Goal: Task Accomplishment & Management: Manage account settings

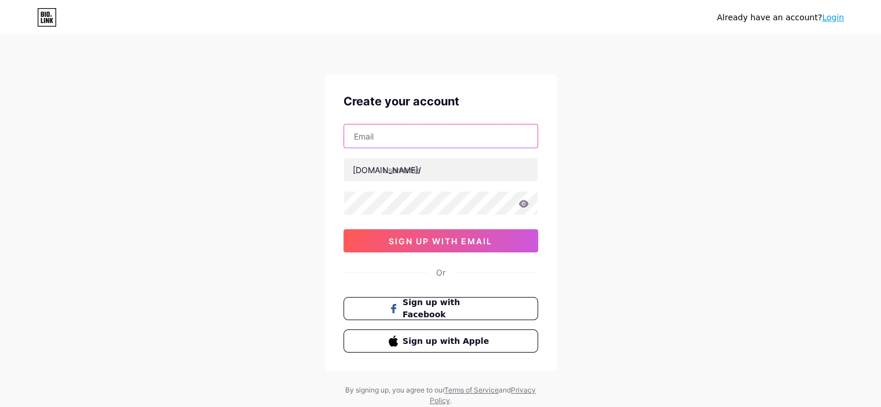
click at [430, 138] on input "text" at bounding box center [440, 135] width 193 height 23
type input "[EMAIL_ADDRESS][DOMAIN_NAME]"
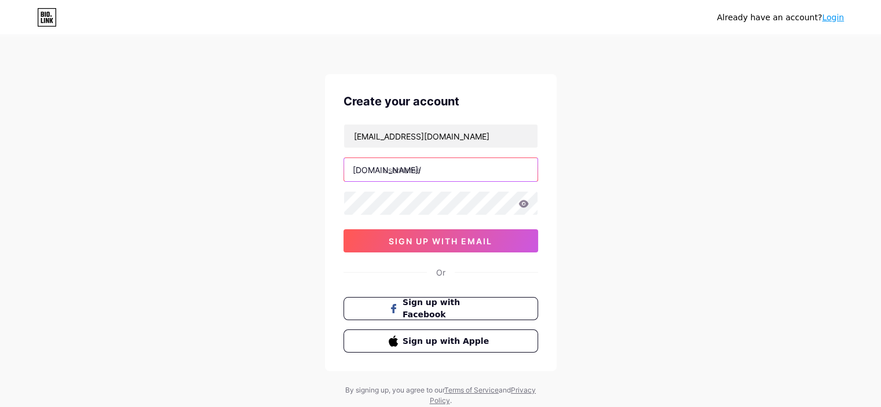
click at [430, 173] on input "text" at bounding box center [440, 169] width 193 height 23
type input "josilanebrito"
click at [522, 204] on icon at bounding box center [523, 204] width 10 height 8
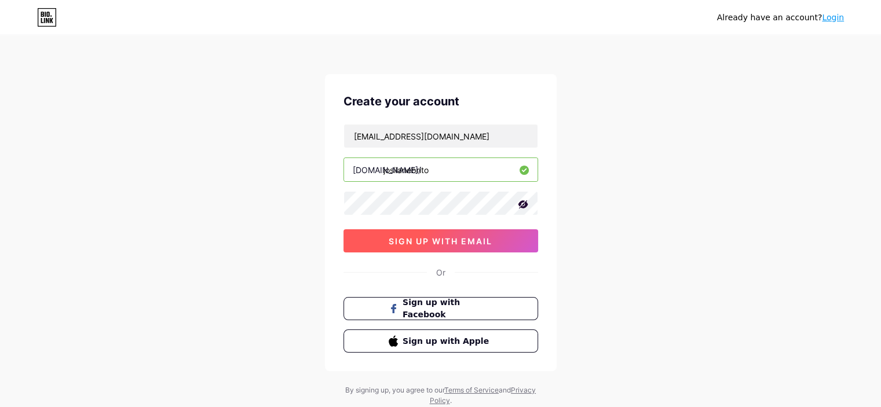
click at [468, 238] on span "sign up with email" at bounding box center [440, 241] width 104 height 10
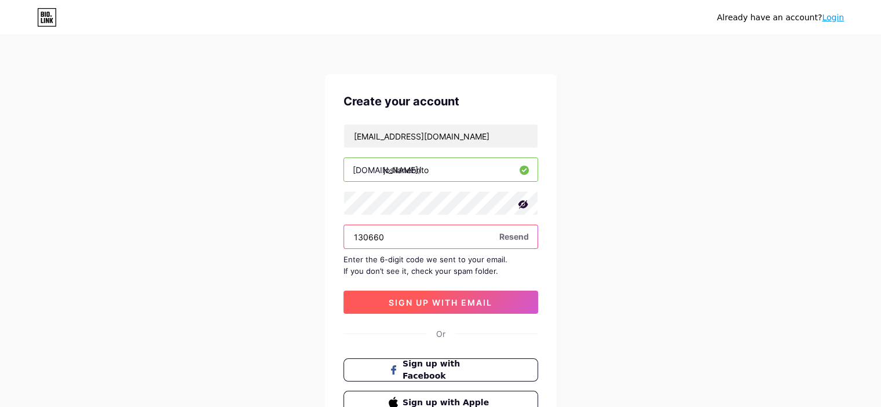
type input "130660"
click at [423, 300] on span "sign up with email" at bounding box center [440, 303] width 104 height 10
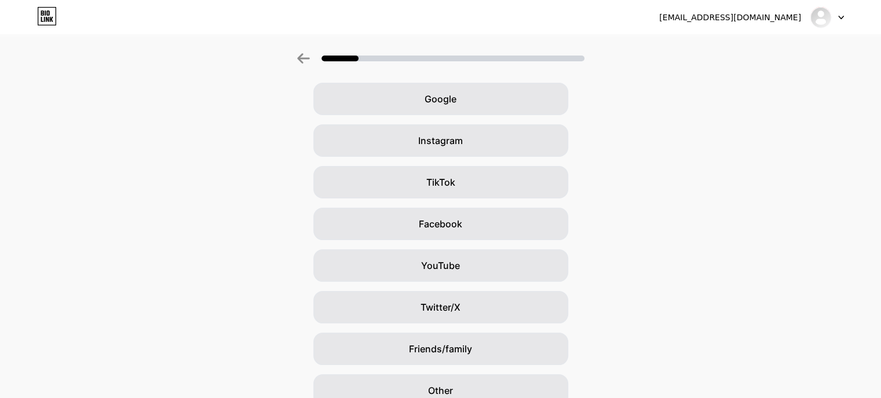
scroll to position [101, 0]
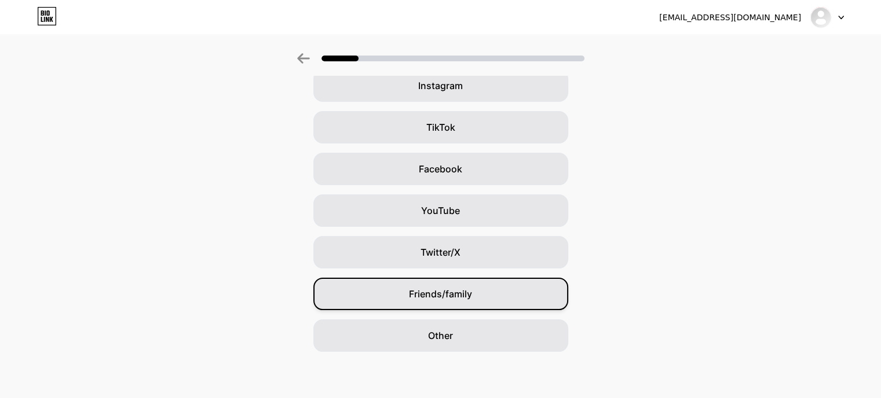
click at [469, 299] on span "Friends/family" at bounding box center [440, 294] width 63 height 14
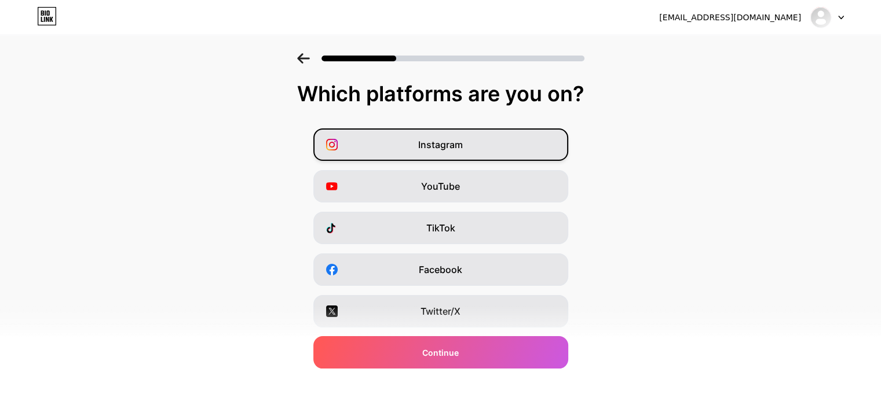
click at [509, 151] on div "Instagram" at bounding box center [440, 145] width 255 height 32
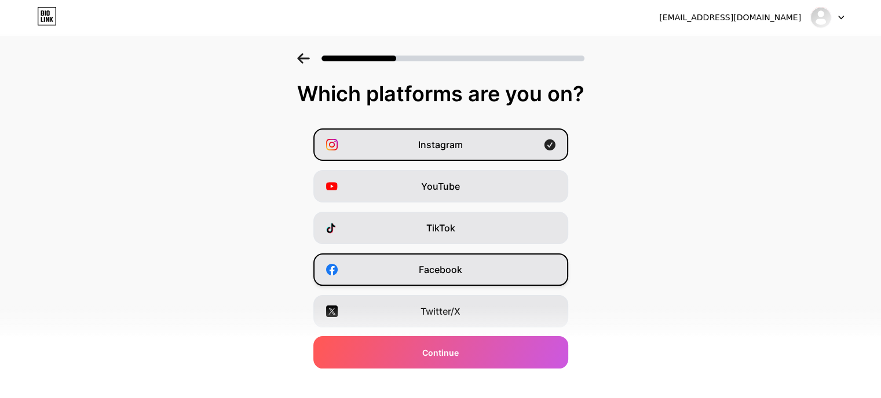
click at [505, 268] on div "Facebook" at bounding box center [440, 270] width 255 height 32
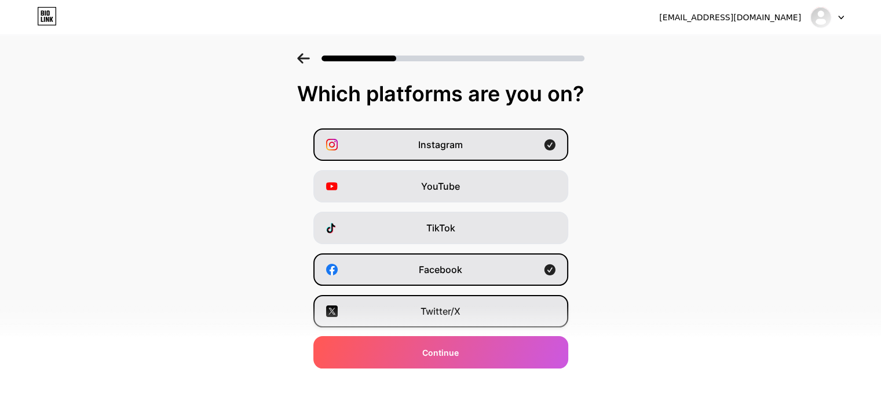
scroll to position [159, 0]
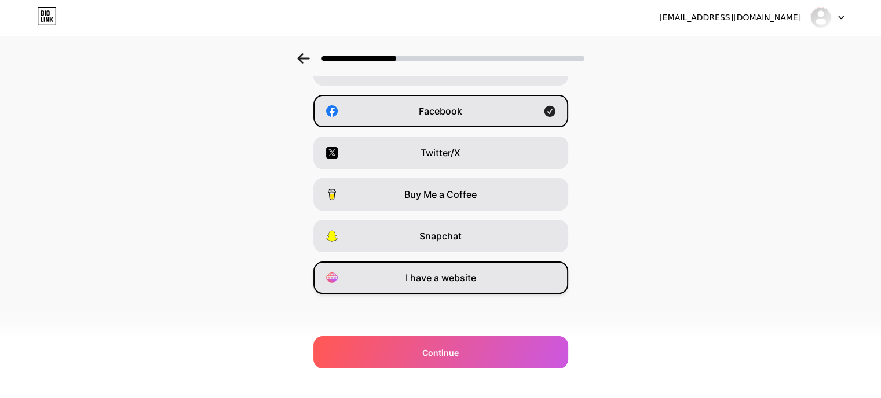
click at [450, 280] on span "I have a website" at bounding box center [440, 278] width 71 height 14
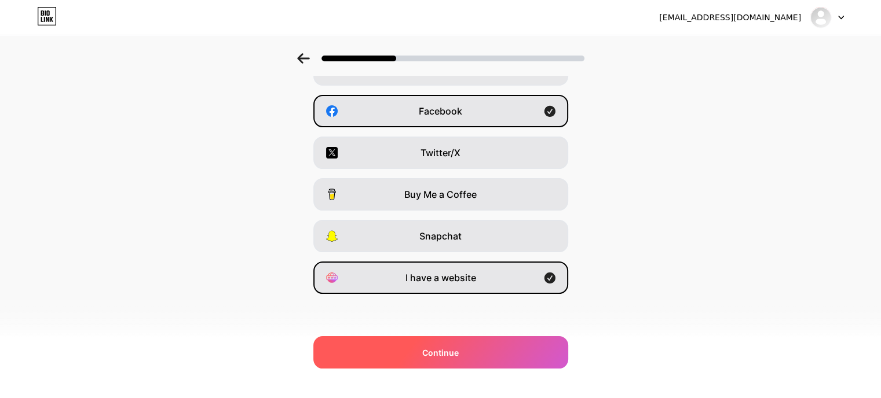
click at [447, 353] on span "Continue" at bounding box center [440, 353] width 36 height 12
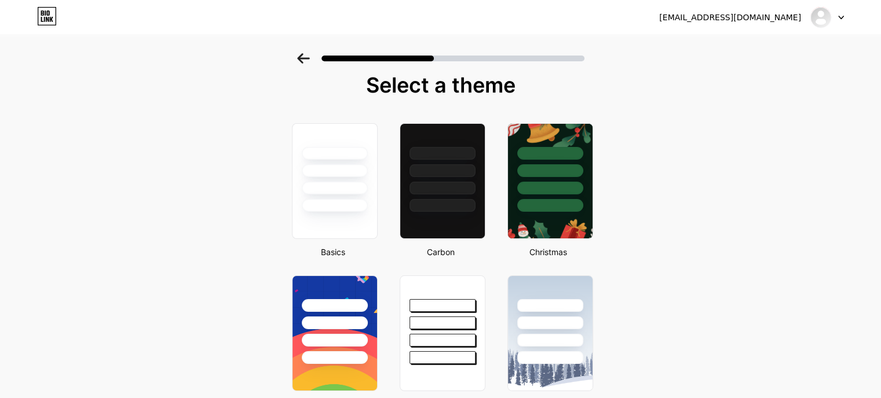
scroll to position [0, 0]
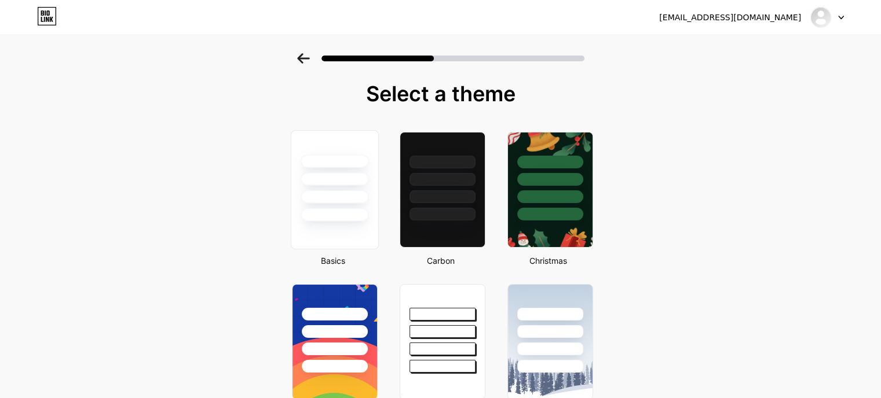
click at [350, 175] on div at bounding box center [334, 179] width 68 height 13
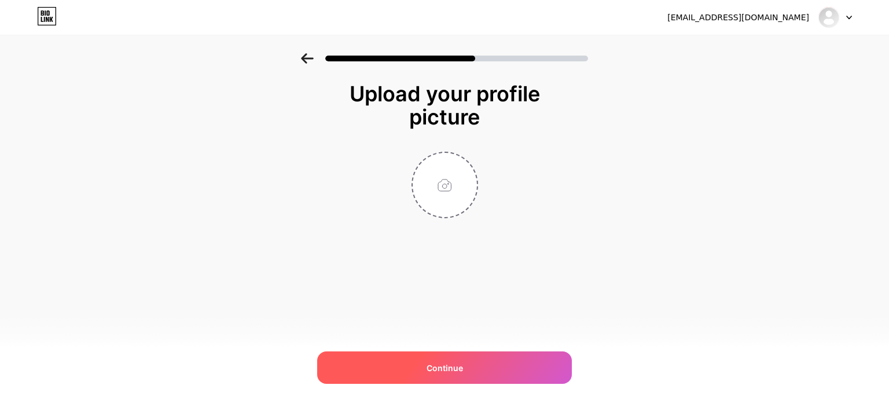
click at [421, 375] on div "Continue" at bounding box center [444, 367] width 255 height 32
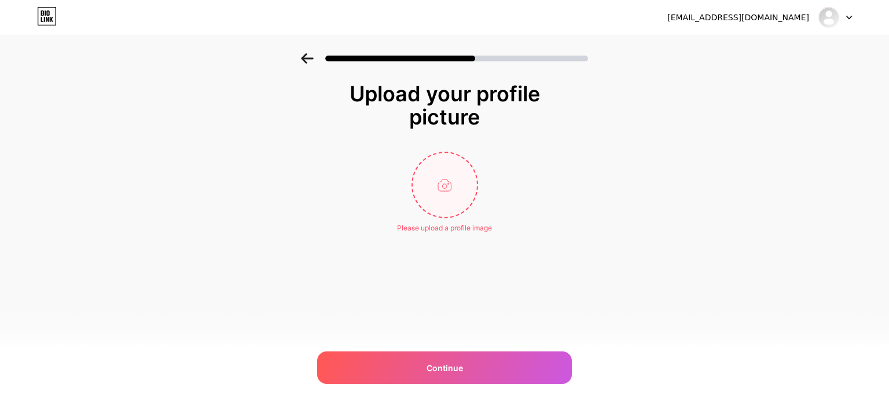
click at [439, 189] on input "file" at bounding box center [445, 185] width 64 height 64
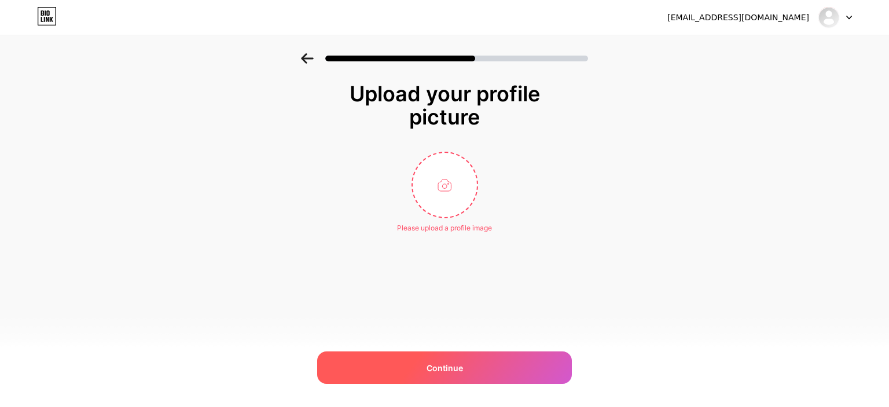
click at [445, 368] on span "Continue" at bounding box center [445, 368] width 36 height 12
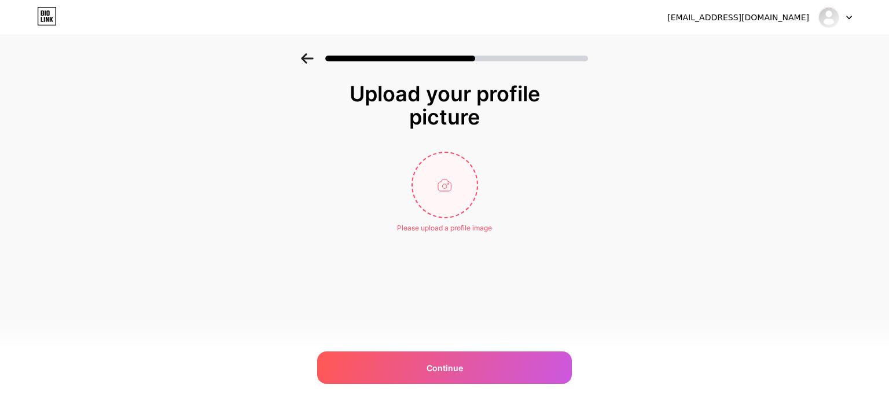
click at [427, 178] on input "file" at bounding box center [445, 185] width 64 height 64
click at [431, 187] on input "file" at bounding box center [445, 185] width 64 height 64
type input "C:\fakepath\544095610_17846678901559608_549940533985616076_n.jpg"
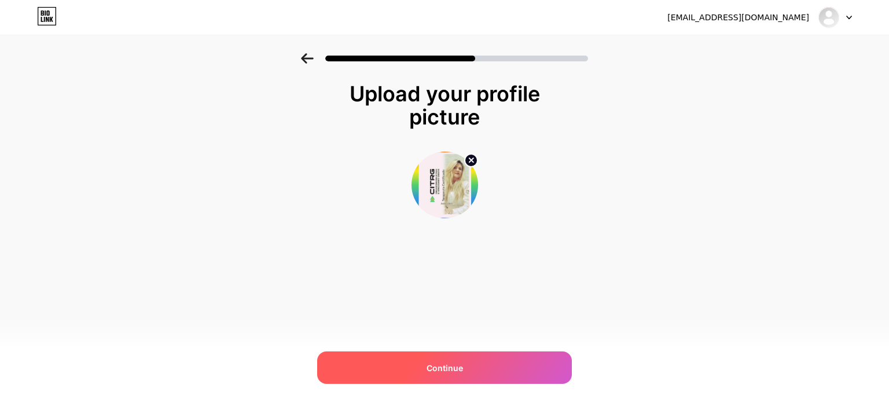
click at [454, 365] on span "Continue" at bounding box center [445, 368] width 36 height 12
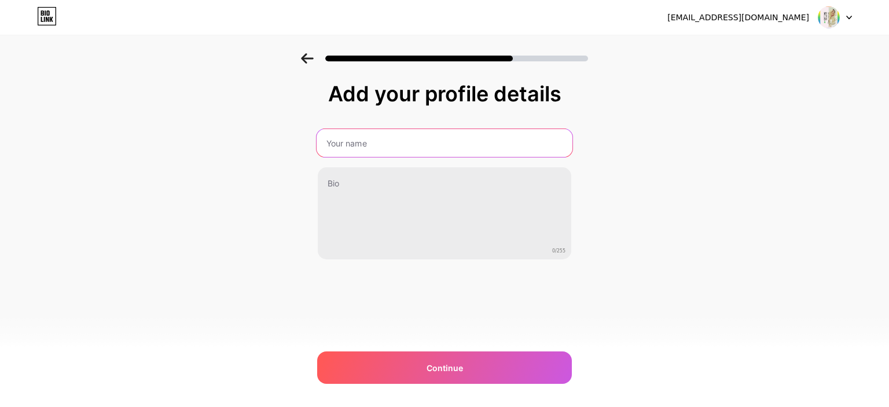
click at [415, 148] on input "text" at bounding box center [445, 143] width 256 height 28
type input "[PERSON_NAME]"
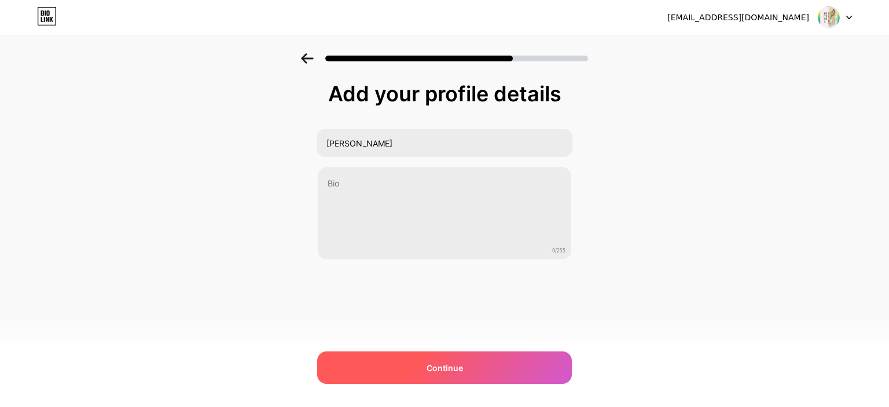
click at [442, 368] on span "Continue" at bounding box center [445, 368] width 36 height 12
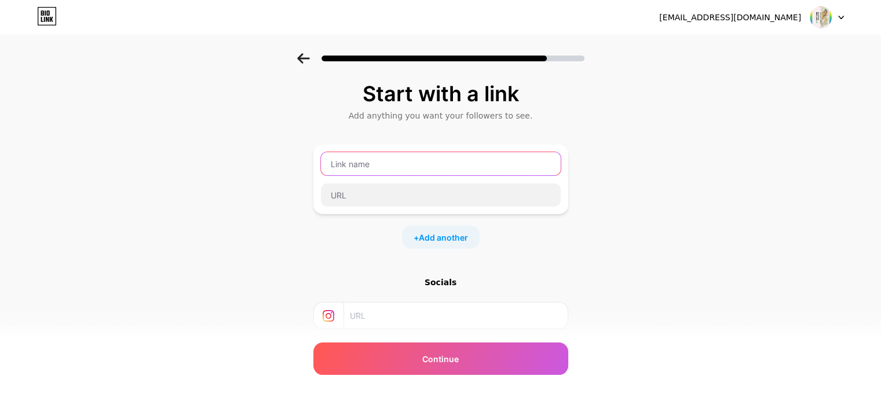
click at [377, 163] on input "text" at bounding box center [441, 163] width 240 height 23
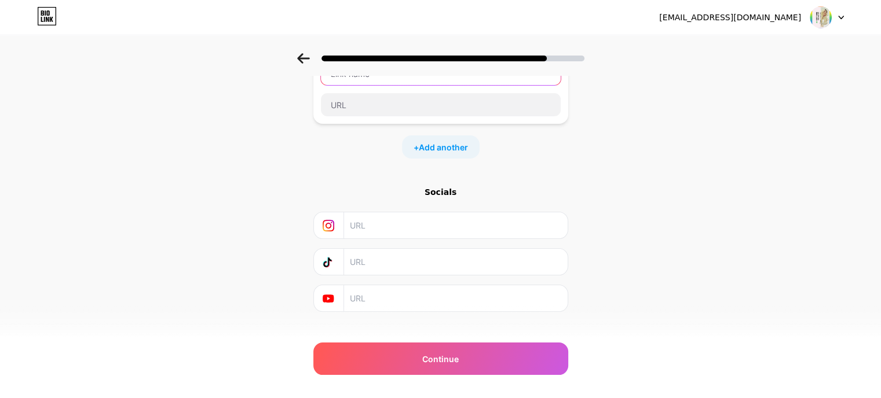
scroll to position [107, 0]
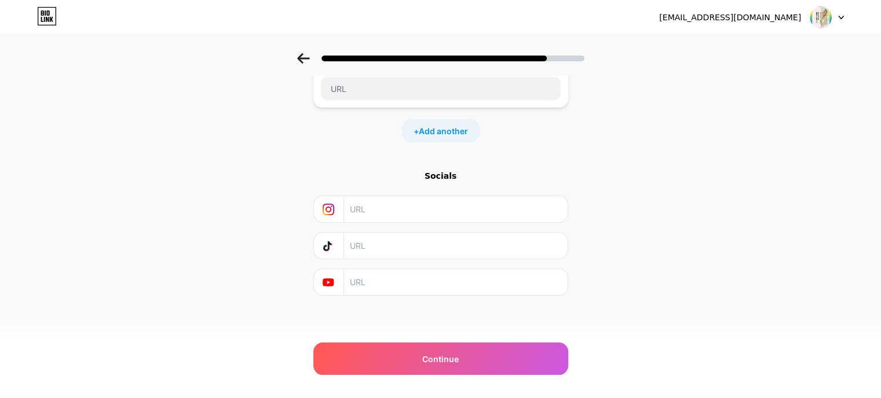
click at [410, 207] on input "text" at bounding box center [455, 209] width 210 height 26
paste input "[URL][DOMAIN_NAME]"
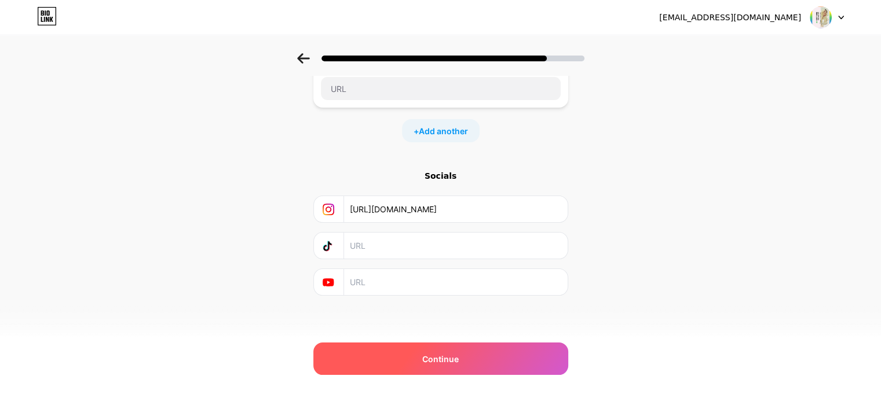
type input "[URL][DOMAIN_NAME]"
click at [442, 360] on span "Continue" at bounding box center [440, 359] width 36 height 12
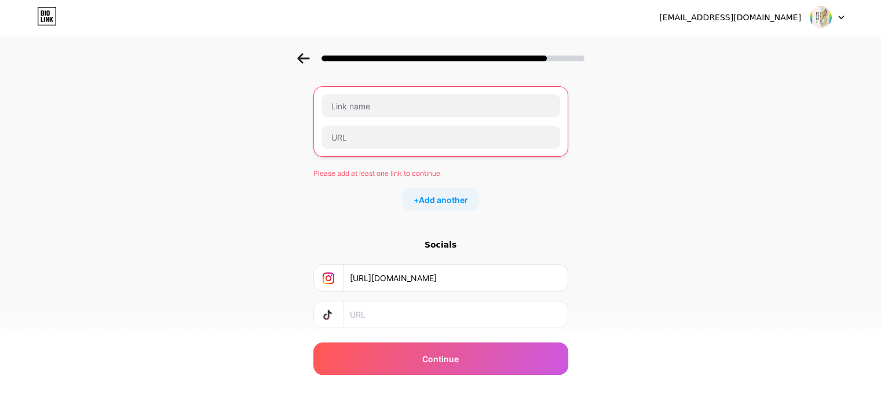
scroll to position [0, 0]
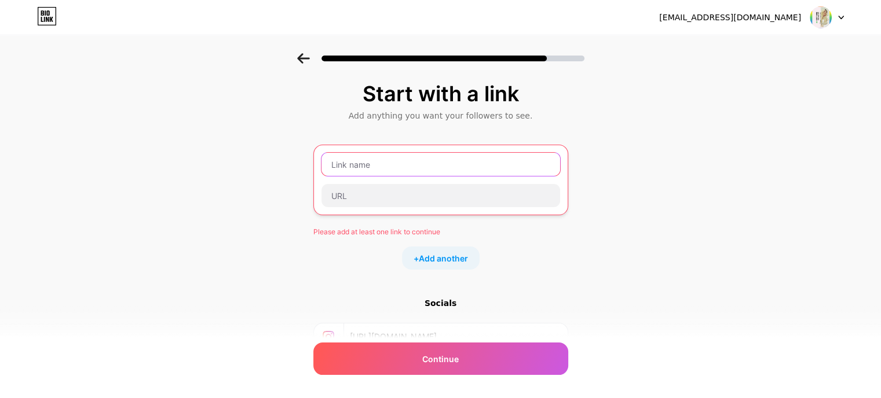
click at [396, 163] on input "text" at bounding box center [440, 164] width 239 height 23
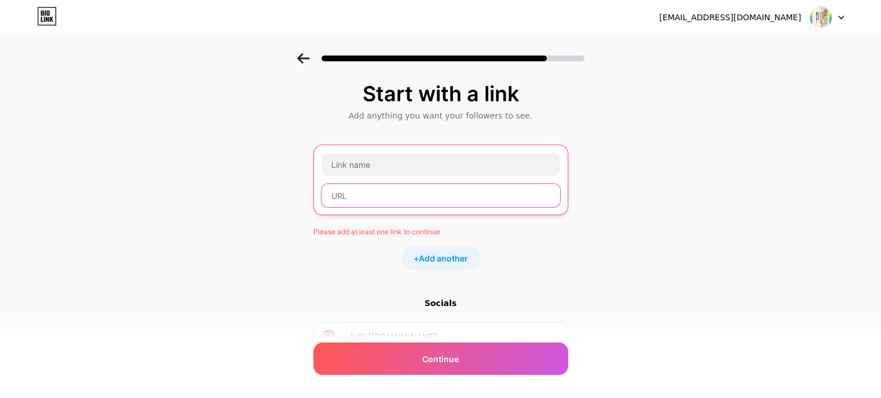
click at [352, 194] on input "text" at bounding box center [440, 195] width 239 height 23
paste input "[URL][DOMAIN_NAME]"
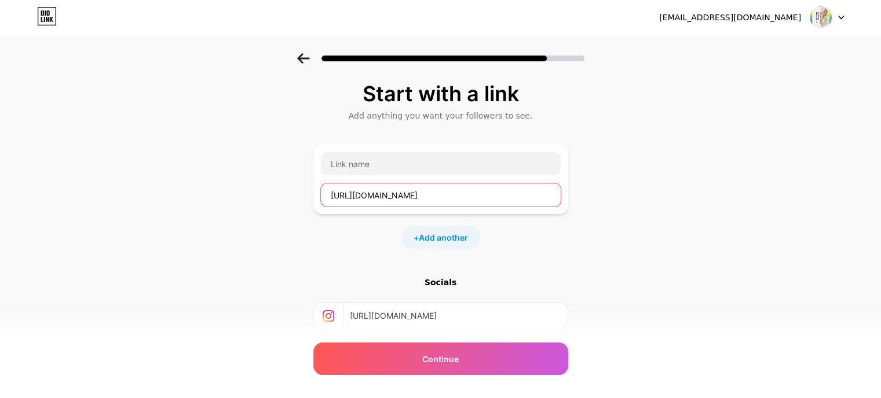
drag, startPoint x: 417, startPoint y: 193, endPoint x: 484, endPoint y: 184, distance: 67.7
click at [484, 187] on input "[URL][DOMAIN_NAME]" at bounding box center [441, 195] width 240 height 23
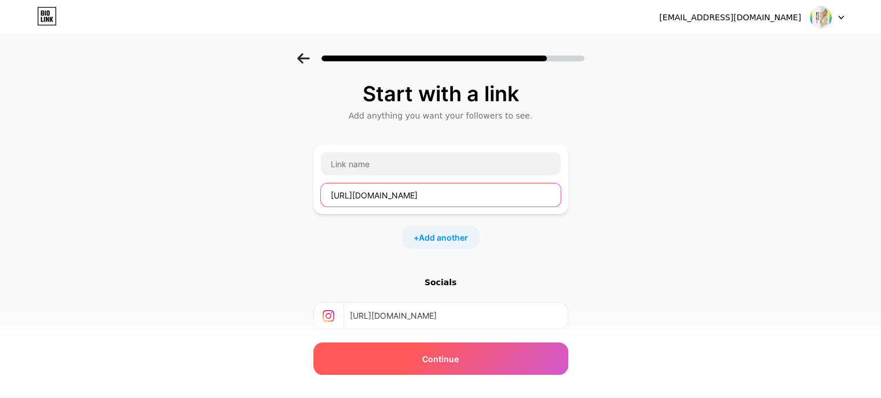
type input "[URL][DOMAIN_NAME]"
click at [456, 356] on span "Continue" at bounding box center [440, 359] width 36 height 12
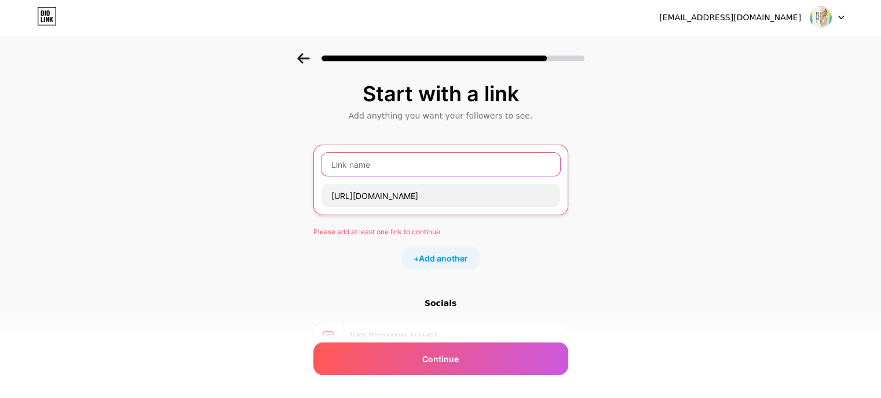
click at [388, 165] on input "text" at bounding box center [440, 164] width 239 height 23
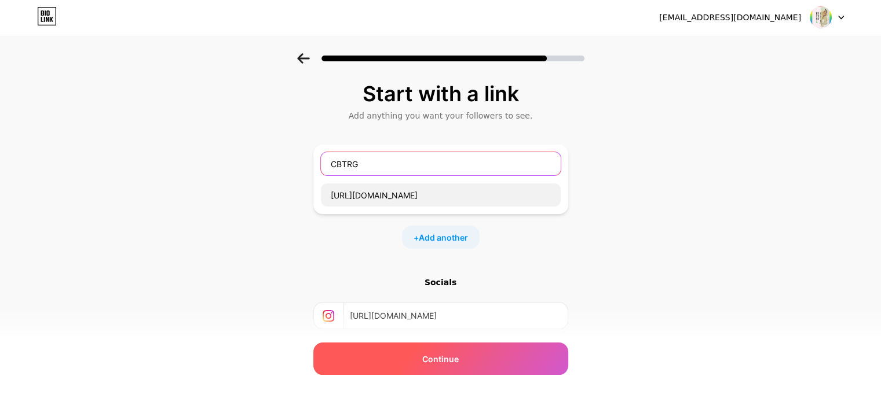
type input "CBTRG"
click at [453, 349] on div "Continue" at bounding box center [440, 359] width 255 height 32
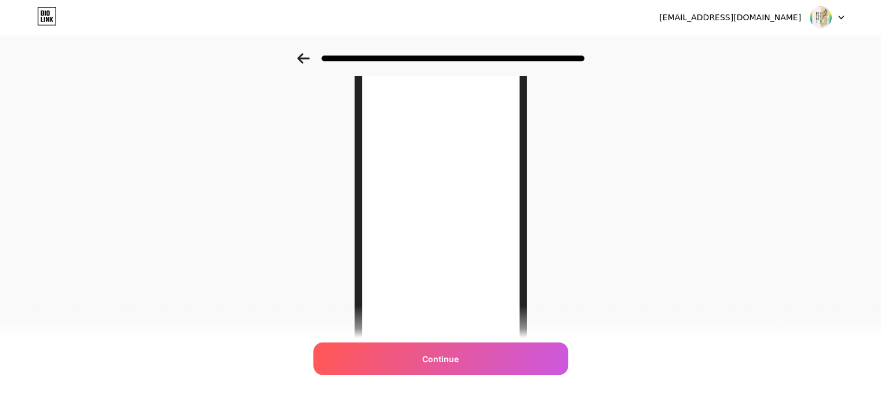
scroll to position [116, 0]
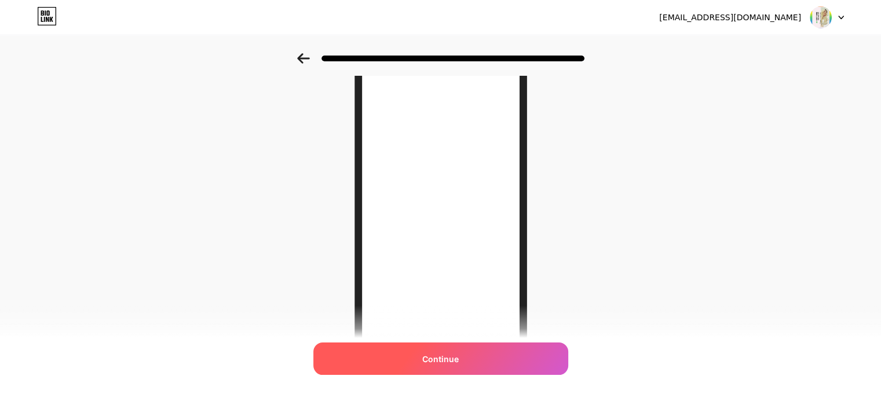
click at [458, 360] on span "Continue" at bounding box center [440, 359] width 36 height 12
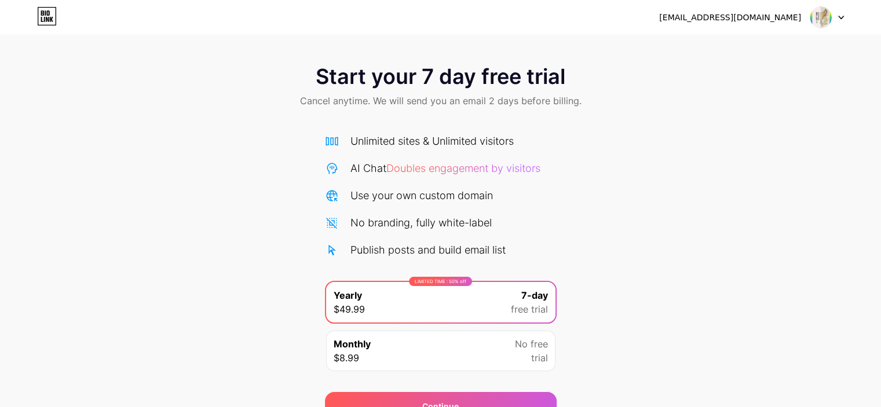
click at [811, 14] on img at bounding box center [820, 17] width 22 height 22
drag, startPoint x: 818, startPoint y: 106, endPoint x: 393, endPoint y: 56, distance: 427.9
click at [816, 104] on div "Start your 7 day free trial Cancel anytime. We will send you an email 2 days be…" at bounding box center [440, 87] width 881 height 68
click at [38, 19] on icon at bounding box center [47, 17] width 18 height 18
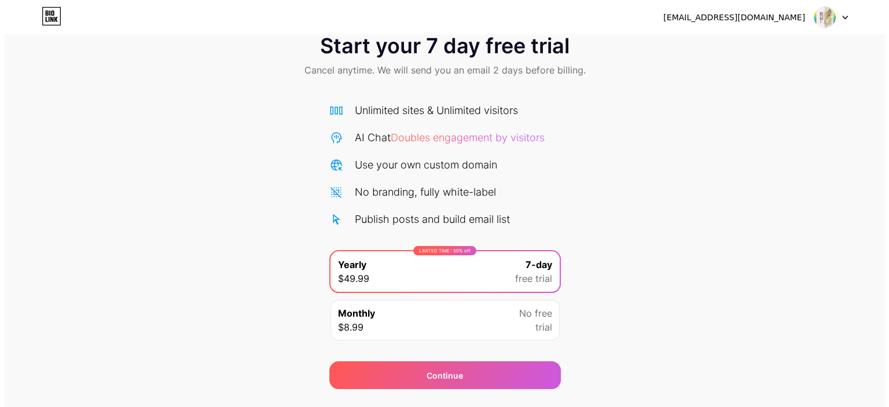
scroll to position [58, 0]
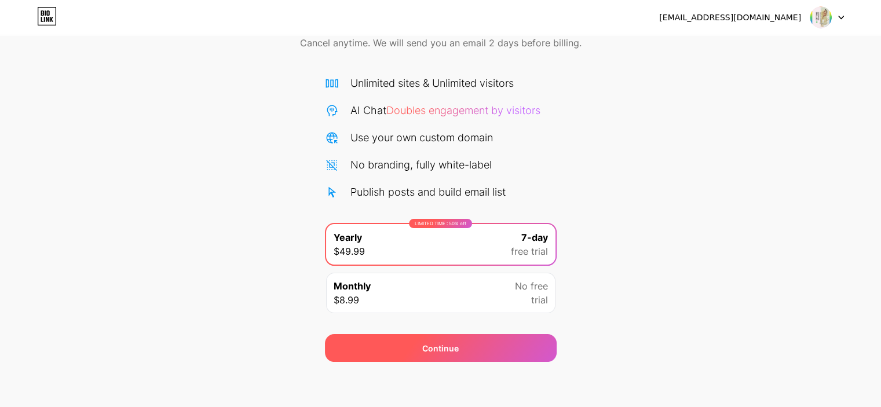
click at [476, 347] on div "Continue" at bounding box center [441, 348] width 232 height 28
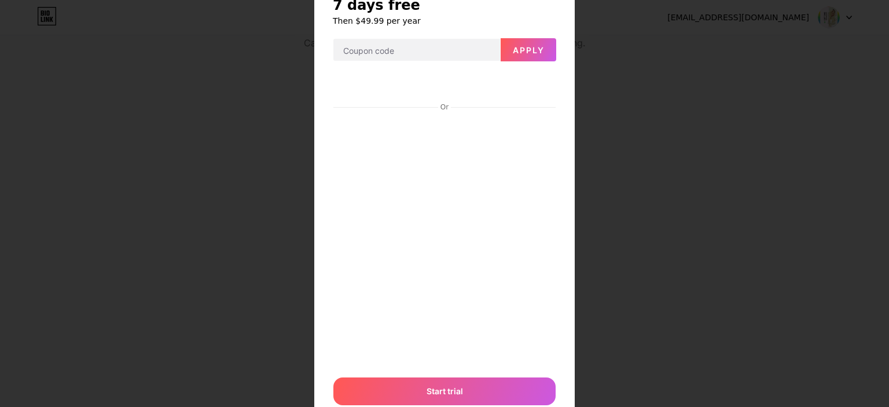
scroll to position [90, 0]
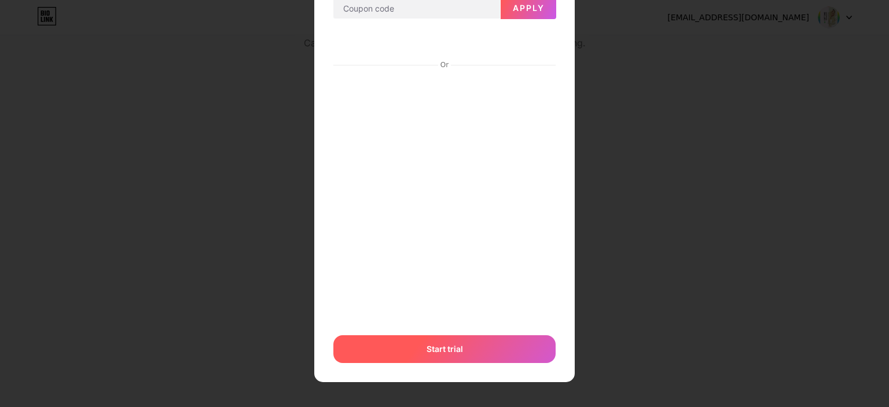
click at [442, 360] on div "Start trial" at bounding box center [444, 349] width 222 height 28
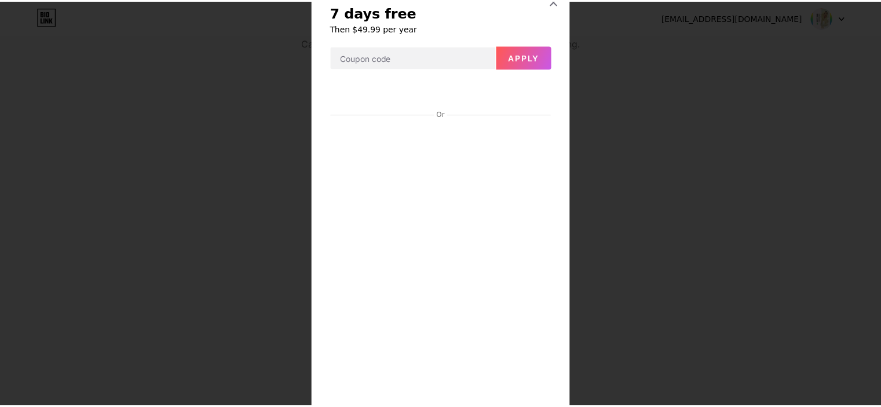
scroll to position [0, 0]
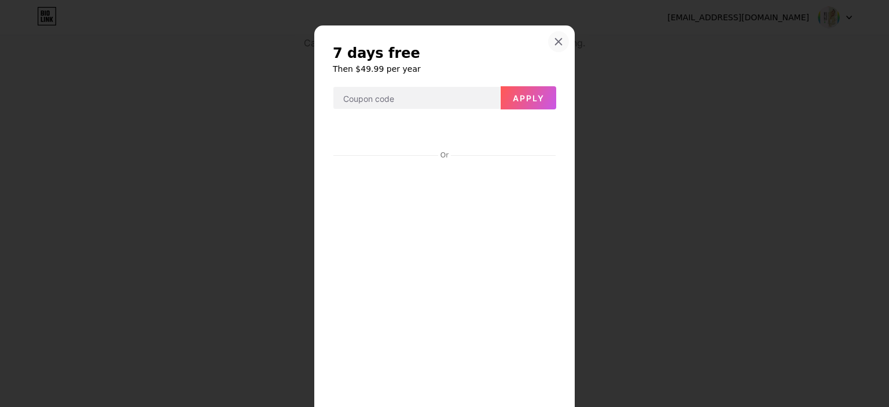
click at [554, 39] on icon at bounding box center [558, 41] width 9 height 9
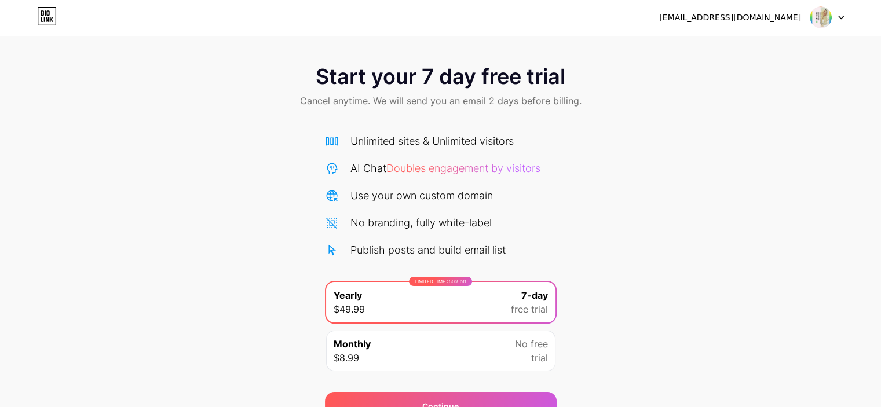
click at [45, 19] on icon at bounding box center [44, 19] width 1 height 5
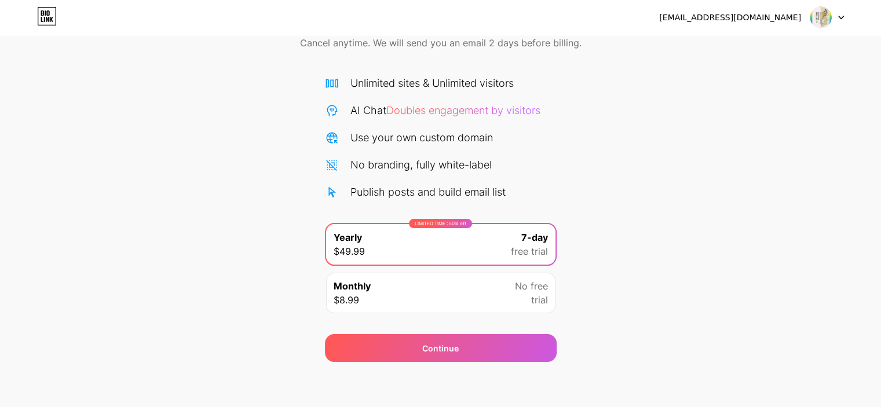
click at [540, 296] on span "trial" at bounding box center [539, 300] width 17 height 14
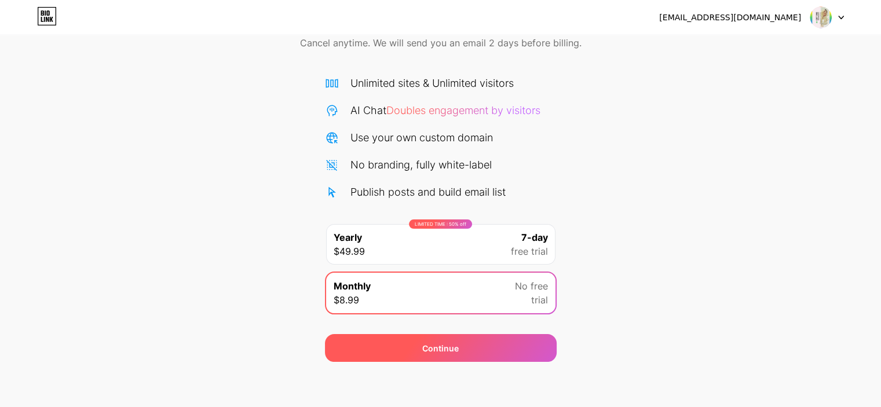
drag, startPoint x: 504, startPoint y: 331, endPoint x: 494, endPoint y: 339, distance: 13.1
click at [501, 332] on div "Continue" at bounding box center [441, 341] width 232 height 42
click at [494, 339] on div "Continue" at bounding box center [441, 348] width 232 height 28
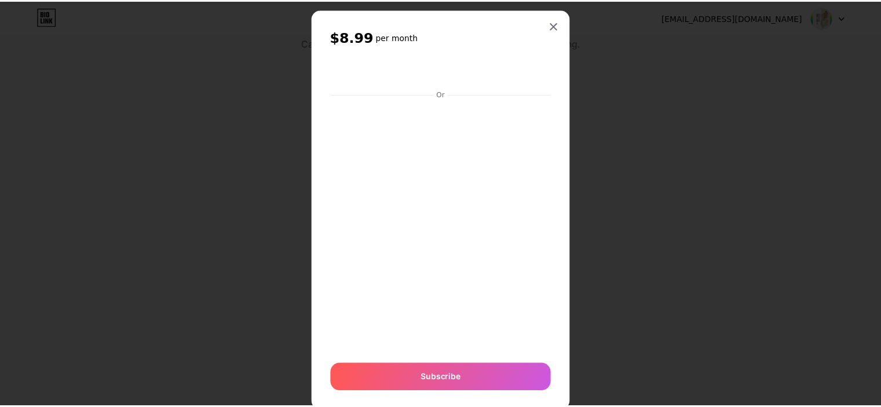
scroll to position [0, 0]
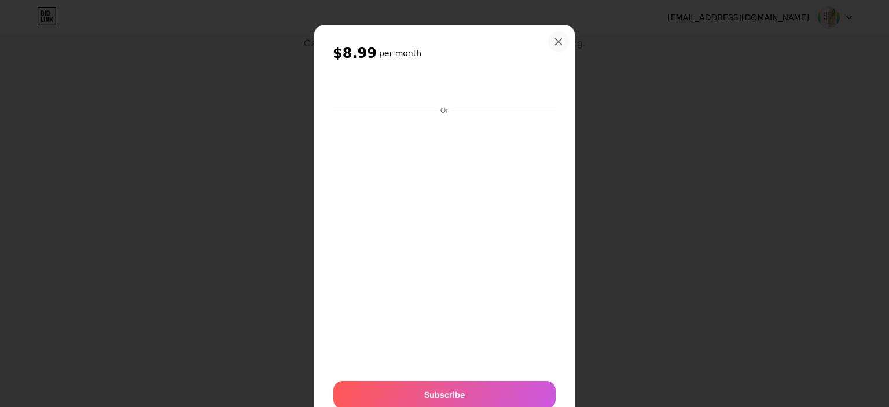
click at [554, 43] on icon at bounding box center [558, 41] width 9 height 9
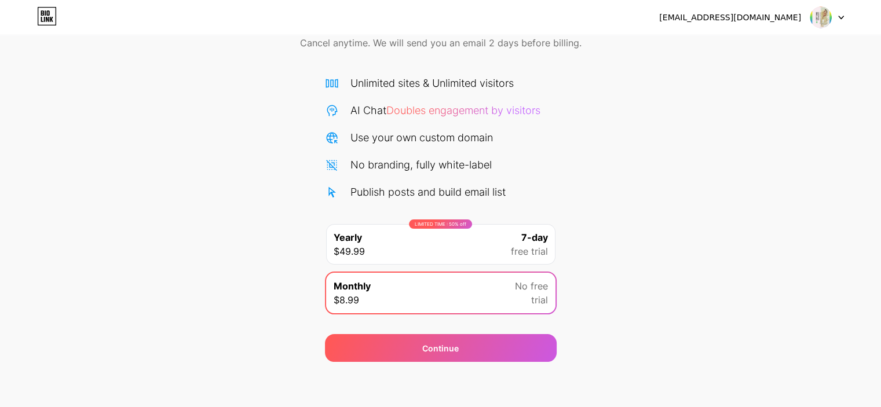
click at [504, 245] on div "LIMITED TIME : 50% off Yearly $49.99 7-day free trial" at bounding box center [440, 244] width 229 height 41
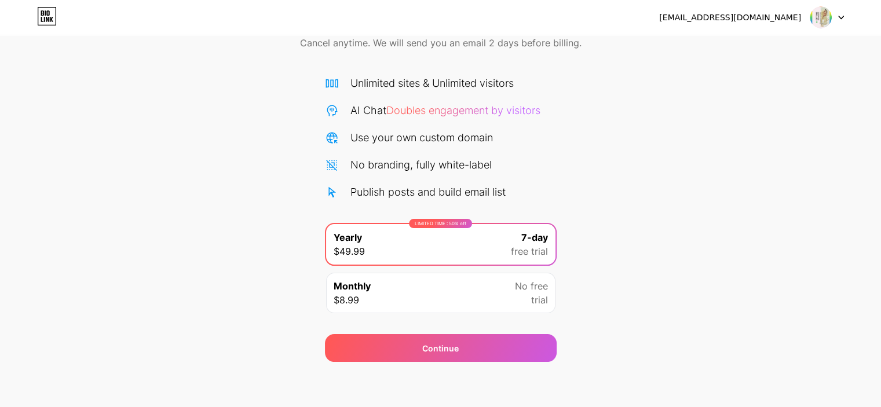
click at [843, 16] on div "[EMAIL_ADDRESS][DOMAIN_NAME] Logout" at bounding box center [440, 17] width 881 height 21
click at [836, 18] on div at bounding box center [827, 17] width 34 height 21
click at [838, 20] on div at bounding box center [827, 17] width 34 height 21
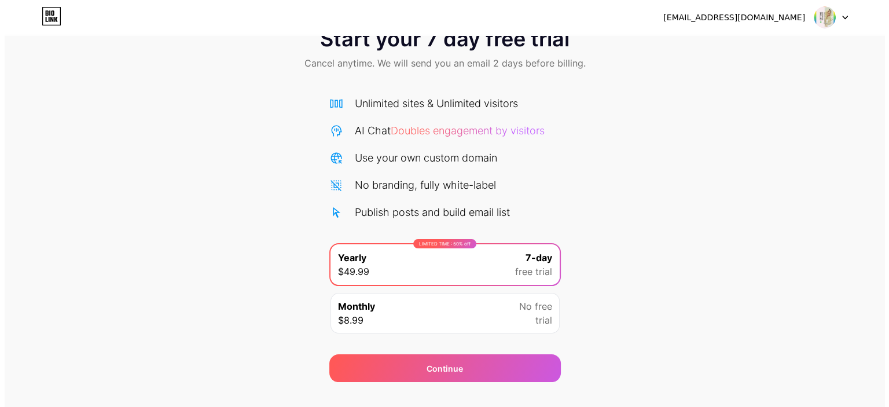
scroll to position [58, 0]
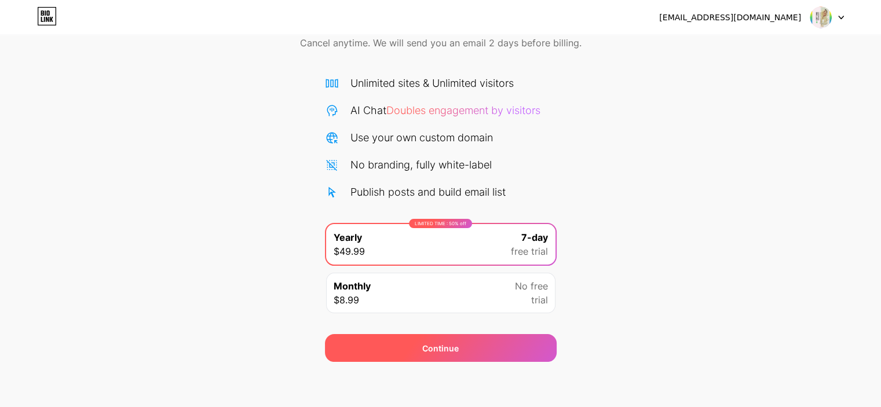
click at [443, 347] on span "Continue" at bounding box center [440, 348] width 36 height 12
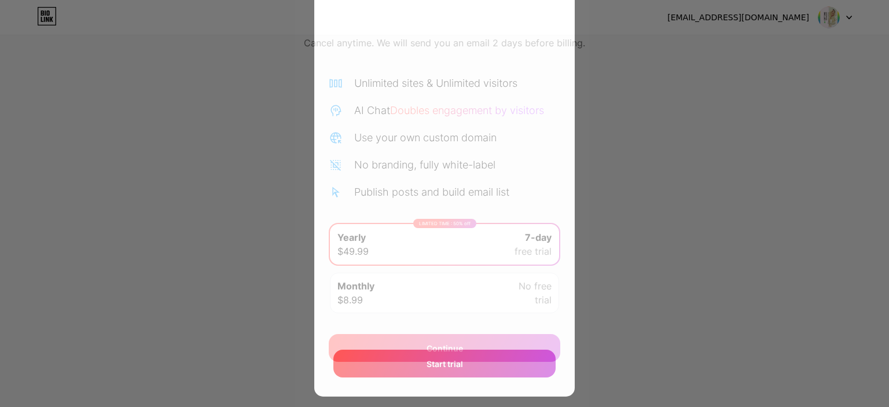
scroll to position [314, 0]
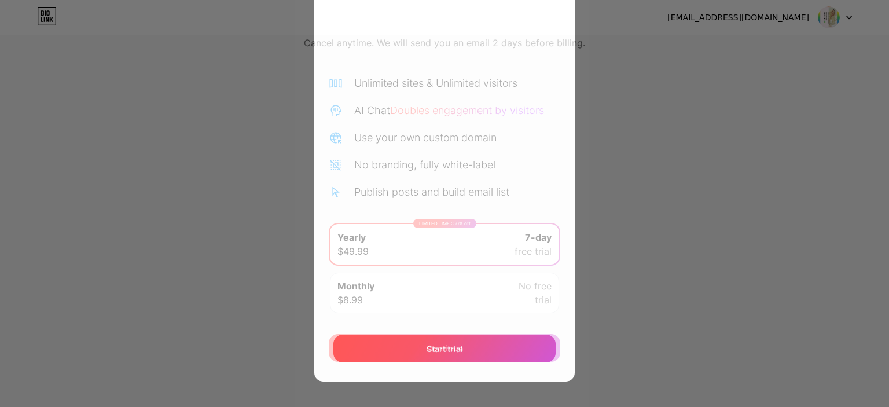
click at [458, 344] on span "Start trial" at bounding box center [445, 349] width 36 height 12
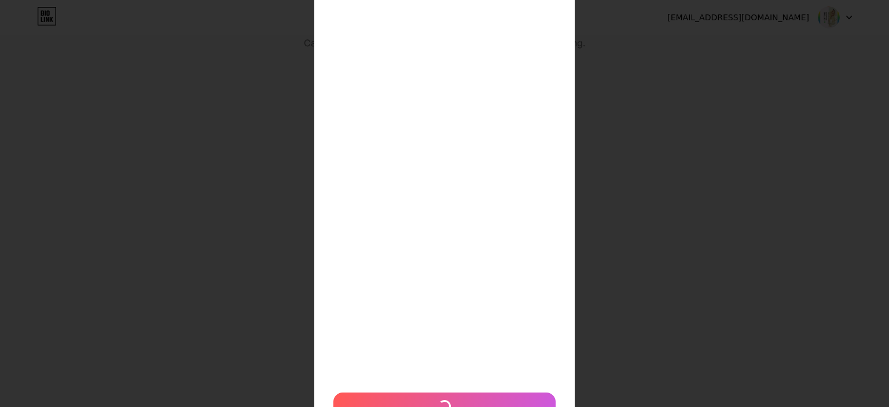
scroll to position [198, 0]
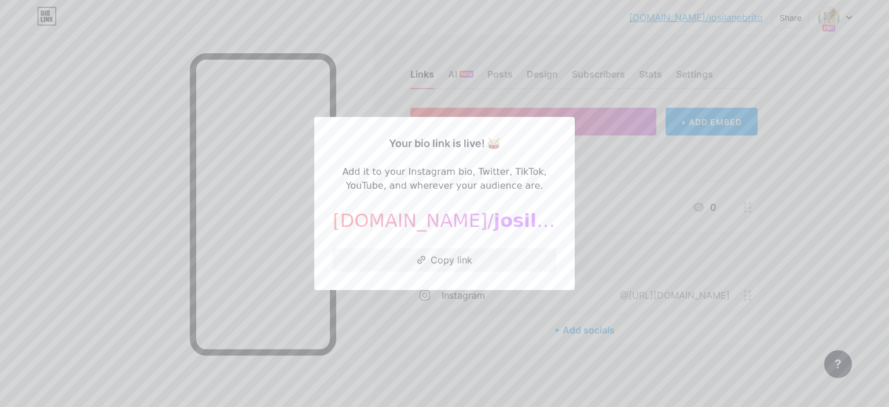
click at [787, 145] on div at bounding box center [444, 203] width 889 height 407
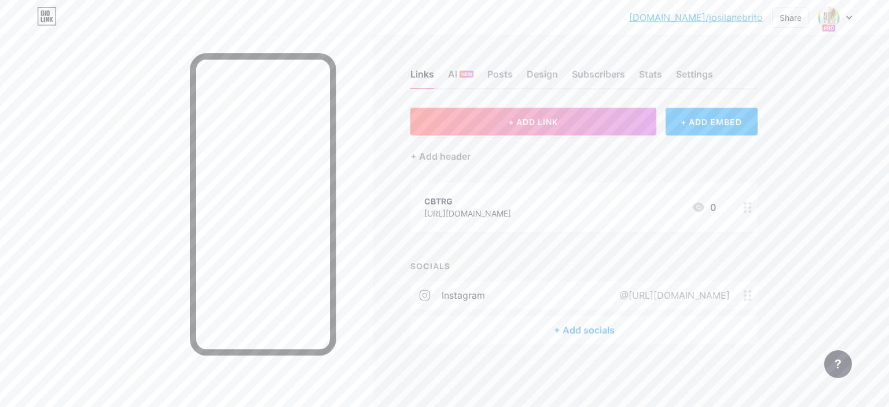
click at [846, 16] on icon at bounding box center [849, 18] width 6 height 4
click at [776, 131] on link "Account settings" at bounding box center [780, 131] width 144 height 31
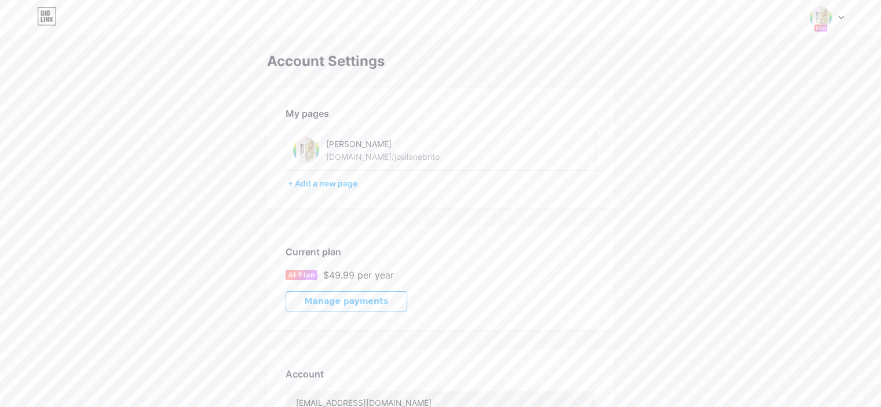
click at [49, 10] on icon at bounding box center [47, 16] width 20 height 19
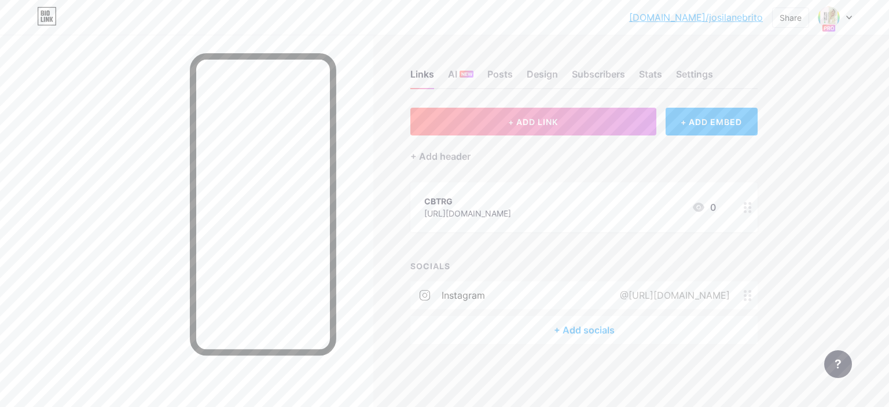
click at [746, 292] on icon at bounding box center [748, 295] width 8 height 11
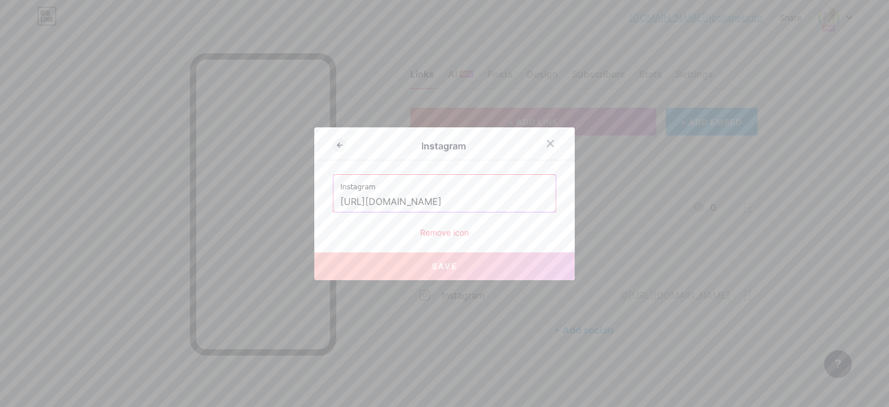
click at [471, 201] on input "[URL][DOMAIN_NAME]" at bounding box center [444, 202] width 208 height 20
drag, startPoint x: 463, startPoint y: 199, endPoint x: 298, endPoint y: 179, distance: 166.7
click at [298, 179] on div "Instagram Instagram https://www.instagram.com/josilaneterapeuta/ Remove icon Sa…" at bounding box center [444, 203] width 889 height 407
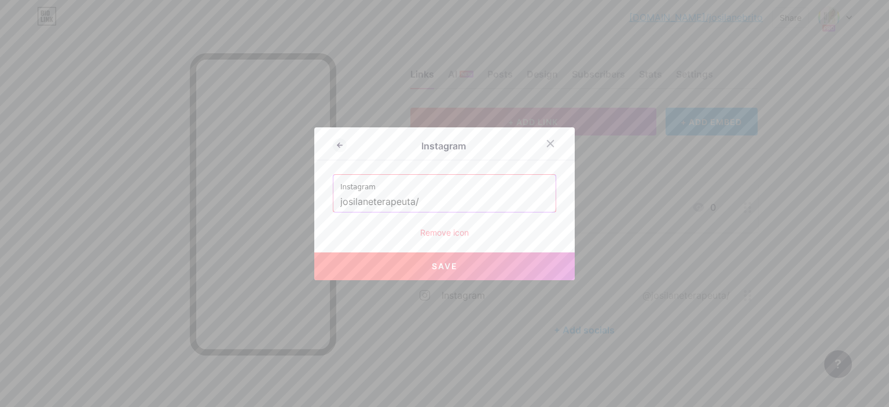
click at [474, 188] on label "Instagram" at bounding box center [444, 183] width 208 height 17
click at [471, 195] on input "josilaneterapeuta/" at bounding box center [444, 202] width 208 height 20
click at [452, 261] on span "Save" at bounding box center [445, 266] width 26 height 10
type input "https://instagram.com/josilaneterapeuta"
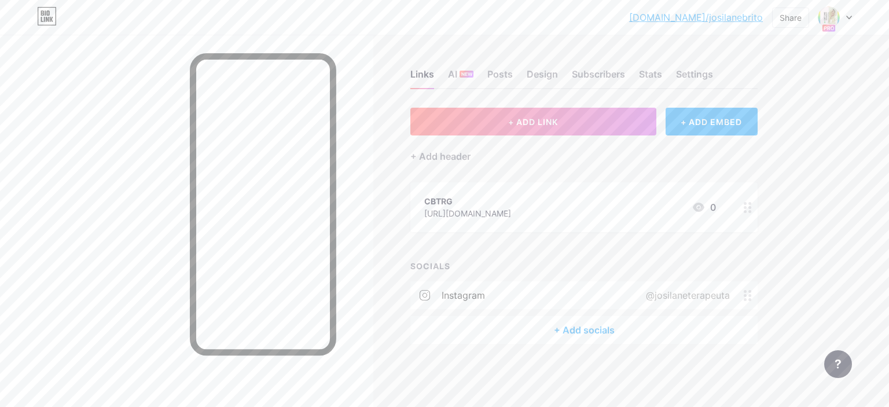
click at [609, 328] on div "+ Add socials" at bounding box center [583, 330] width 347 height 28
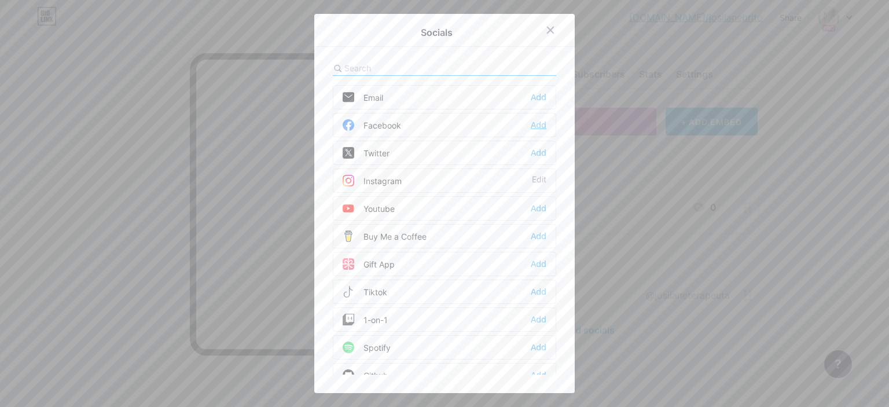
click at [538, 122] on div "Add" at bounding box center [539, 125] width 16 height 12
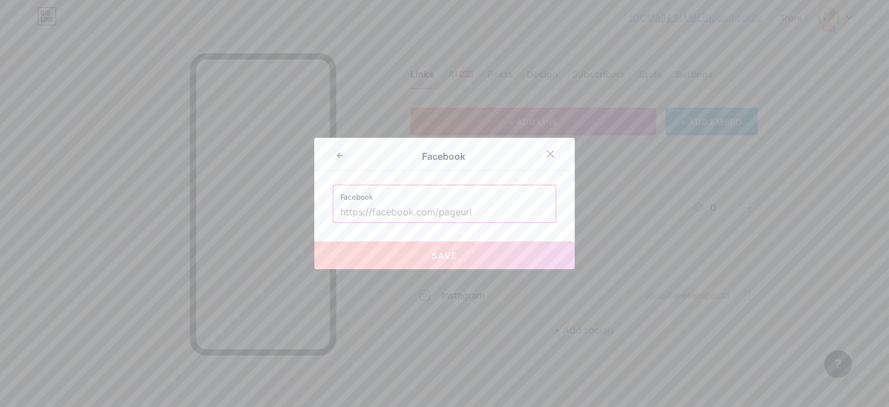
click at [463, 210] on input "text" at bounding box center [444, 213] width 208 height 20
paste input "https://www.facebook.com/josilanebrito.terapeuta"
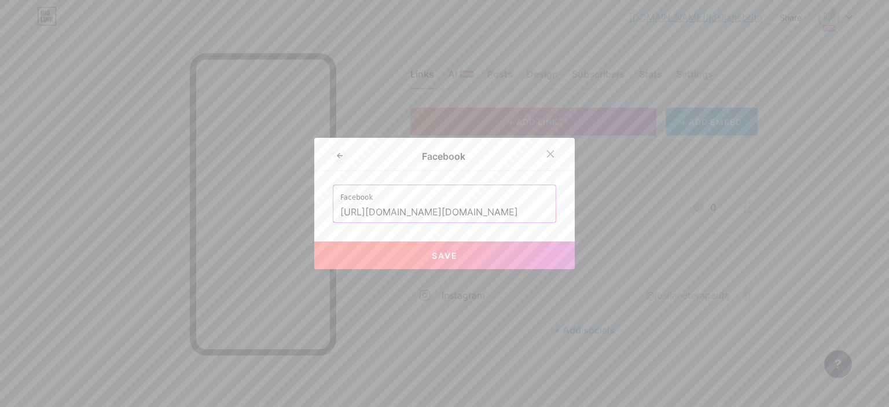
scroll to position [0, 11]
type input "https://www.facebook.com/josilanebrito.terapeuta"
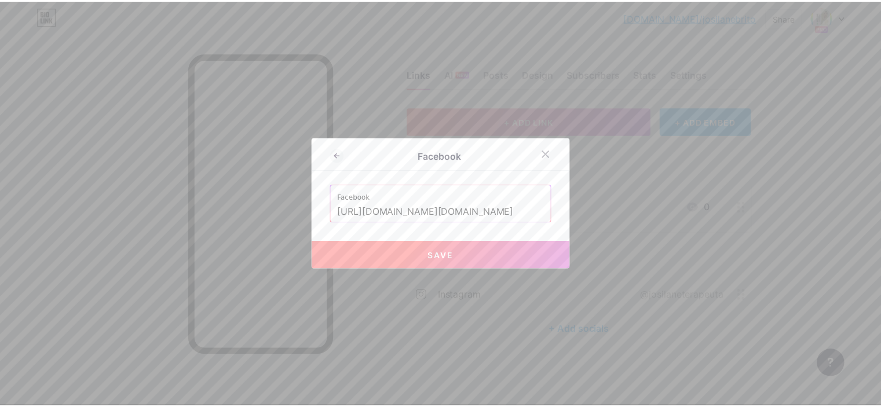
scroll to position [0, 0]
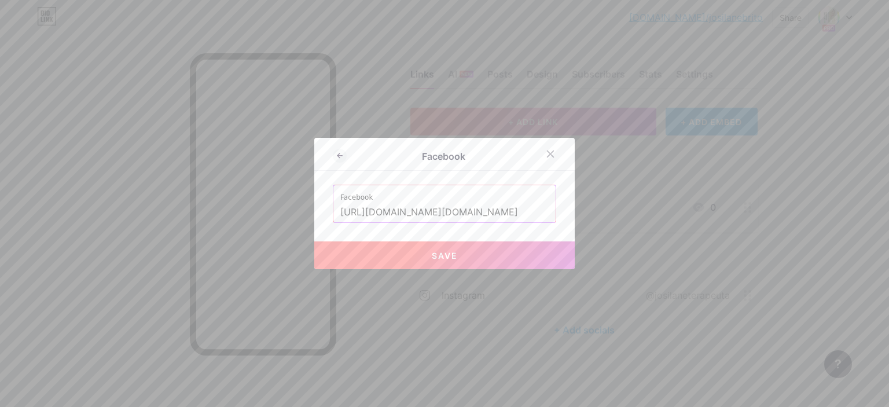
click at [449, 259] on span "Save" at bounding box center [445, 256] width 26 height 10
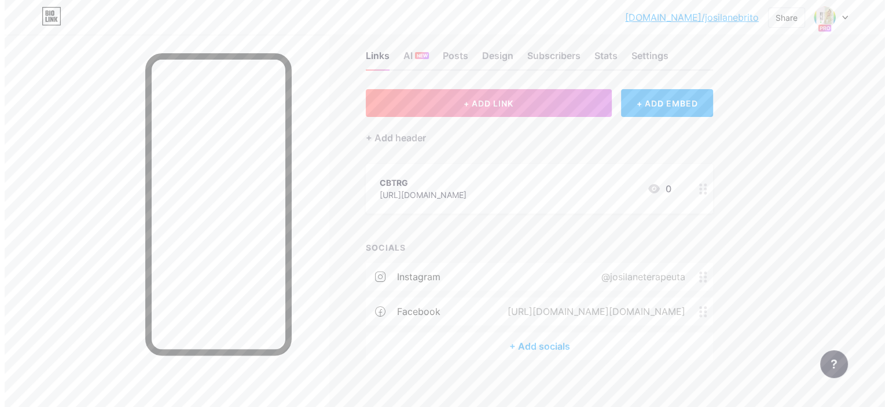
scroll to position [28, 0]
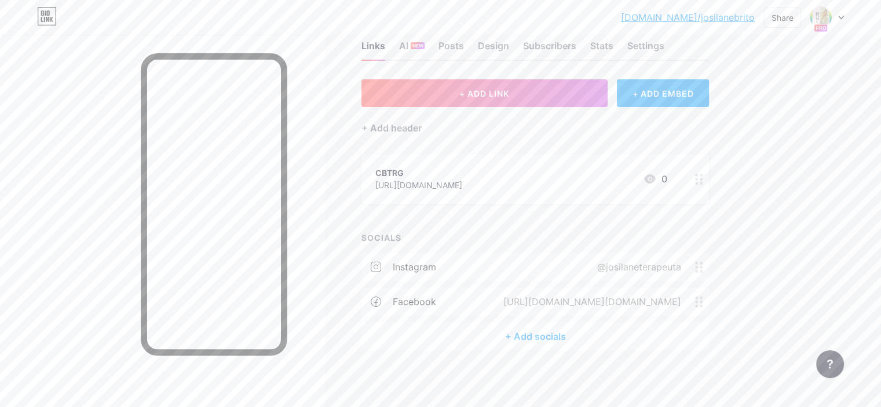
click at [593, 340] on div "+ Add socials" at bounding box center [534, 336] width 347 height 28
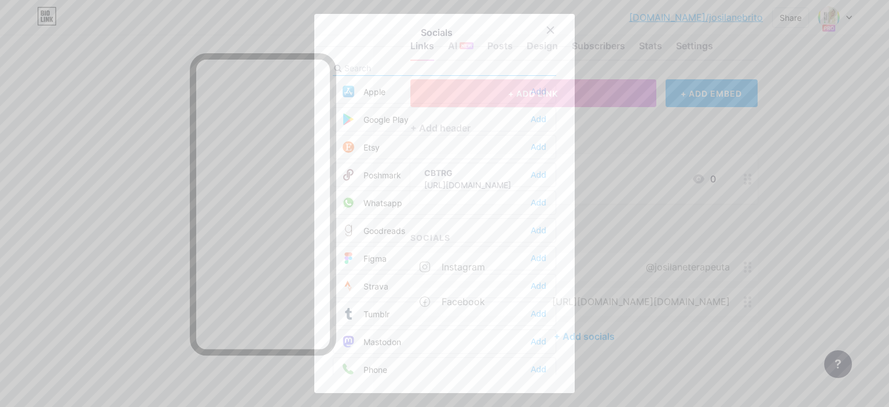
scroll to position [984, 0]
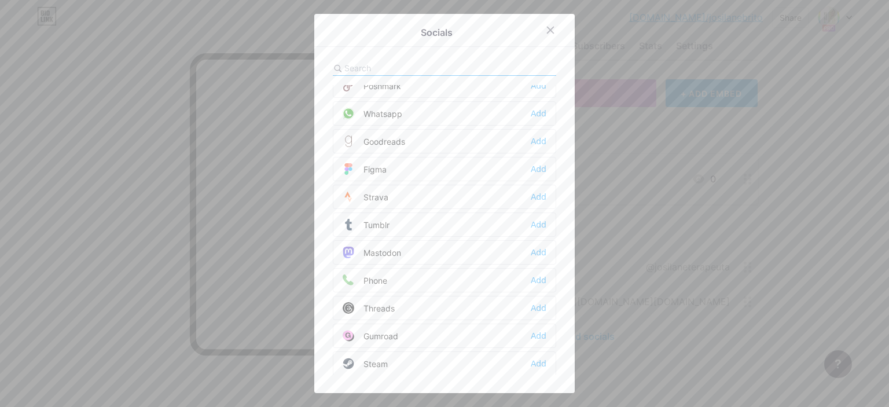
click at [400, 108] on div "Whatsapp" at bounding box center [373, 114] width 60 height 12
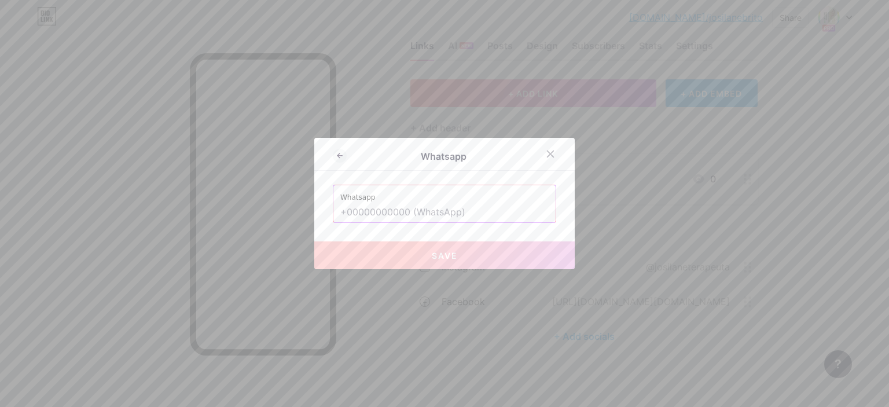
click at [408, 214] on input "text" at bounding box center [444, 213] width 208 height 20
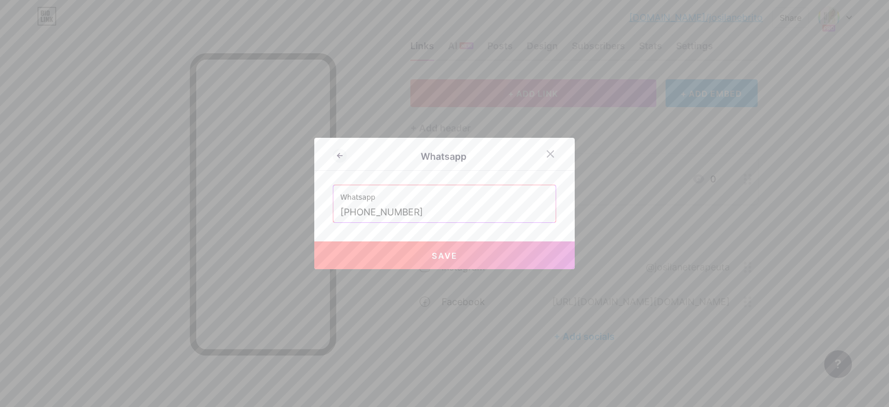
click at [447, 253] on span "Save" at bounding box center [445, 256] width 26 height 10
type input "https://wa.me/+5531982722621"
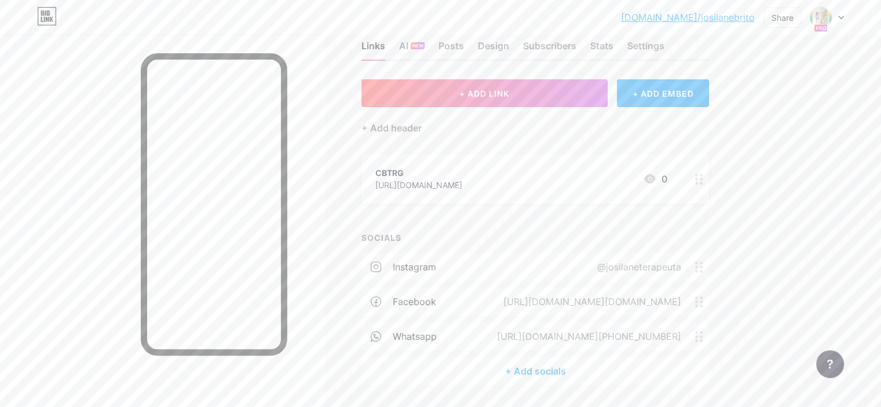
click at [592, 368] on div "+ Add socials" at bounding box center [534, 371] width 347 height 28
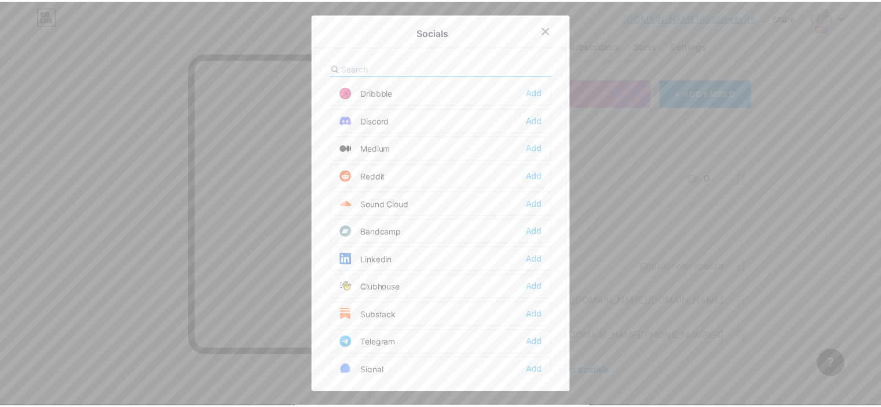
scroll to position [0, 0]
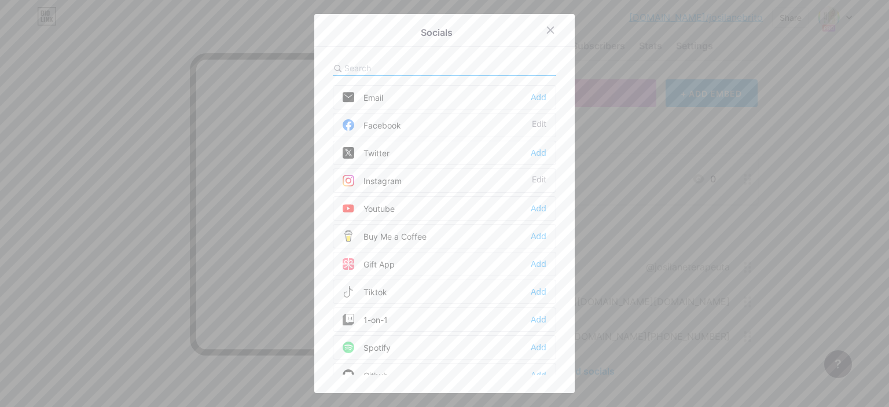
click at [64, 200] on div at bounding box center [444, 203] width 889 height 407
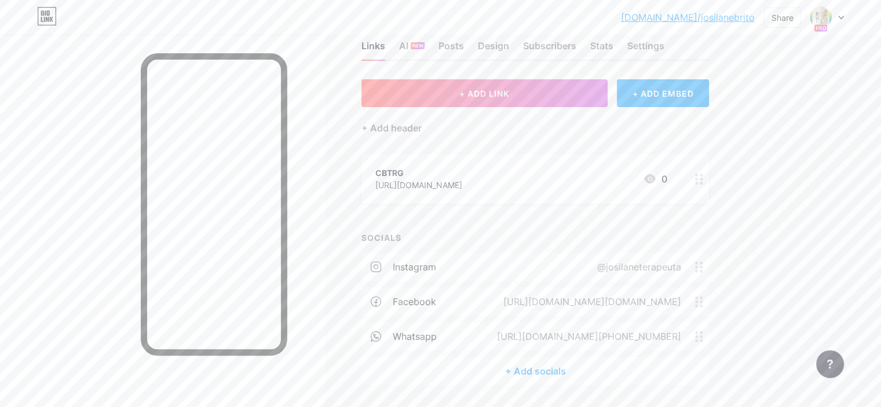
click at [582, 182] on div "CBTRG https://cbtrg.com.br/16328 0" at bounding box center [521, 179] width 292 height 27
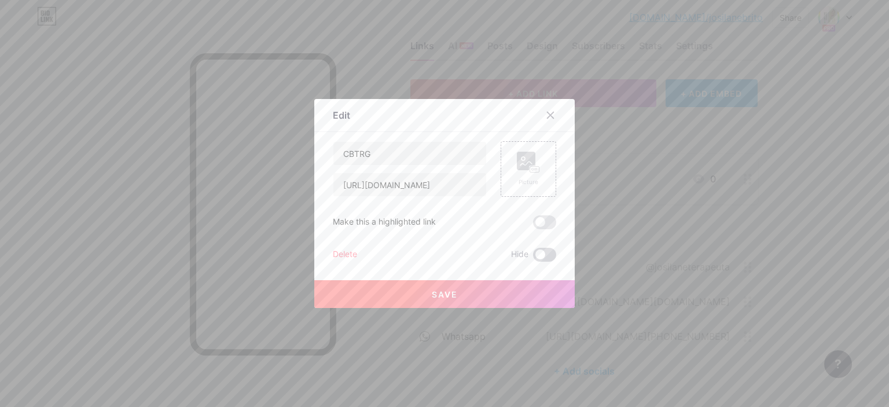
click at [551, 253] on span at bounding box center [544, 255] width 23 height 14
click at [533, 258] on input "checkbox" at bounding box center [533, 258] width 0 height 0
click at [461, 287] on button "Save" at bounding box center [444, 294] width 261 height 28
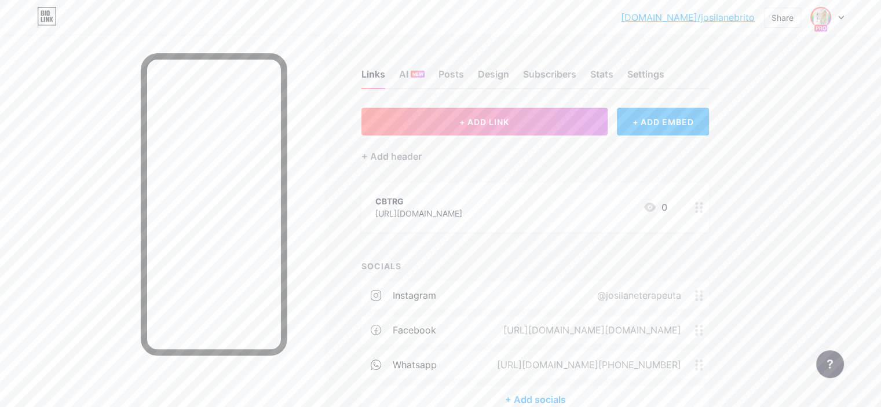
click at [820, 19] on img at bounding box center [820, 17] width 19 height 19
click at [772, 128] on link "Account settings" at bounding box center [771, 131] width 144 height 31
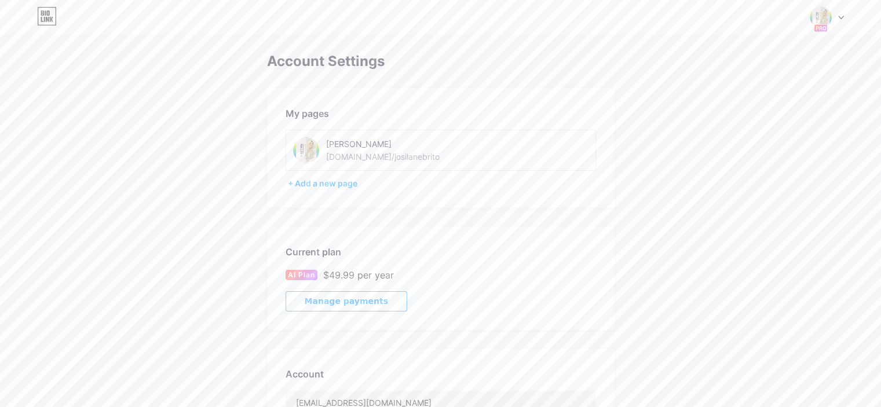
click at [442, 148] on div "[PERSON_NAME]" at bounding box center [408, 144] width 164 height 12
click at [58, 13] on div "Switch accounts Josilane Brito bio.link/josilanebrito + Add a new page Dashboar…" at bounding box center [440, 17] width 881 height 21
click at [53, 17] on icon at bounding box center [51, 19] width 3 height 5
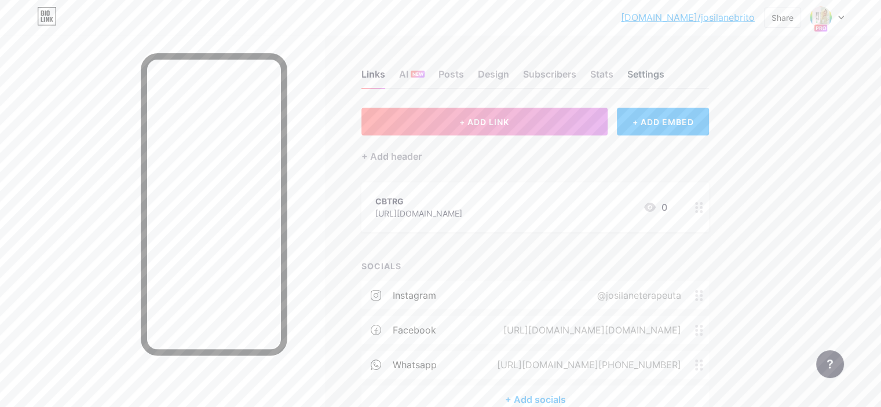
click at [664, 72] on div "Settings" at bounding box center [645, 77] width 37 height 21
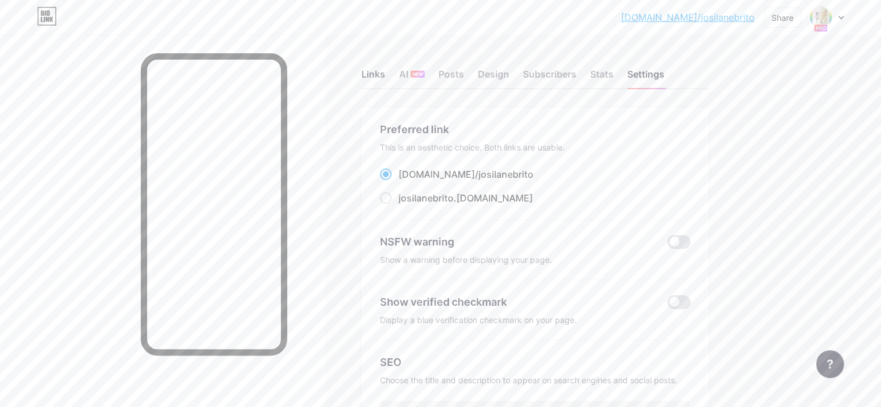
click at [385, 76] on div "Links" at bounding box center [373, 77] width 24 height 21
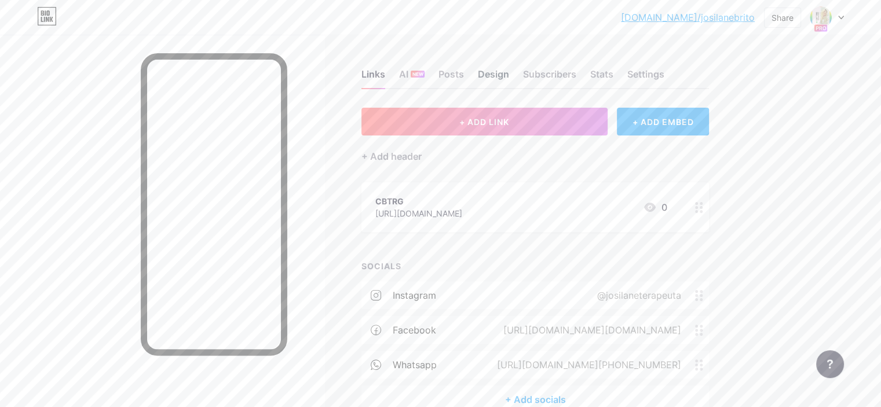
click at [509, 76] on div "Design" at bounding box center [493, 77] width 31 height 21
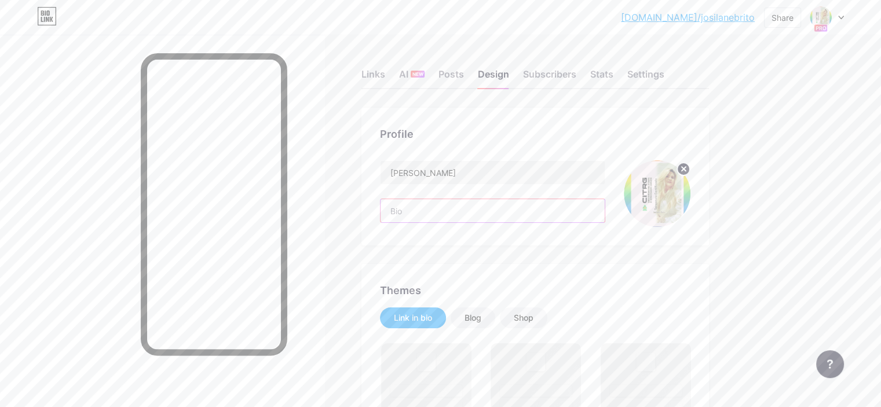
click at [545, 207] on input "text" at bounding box center [492, 210] width 224 height 23
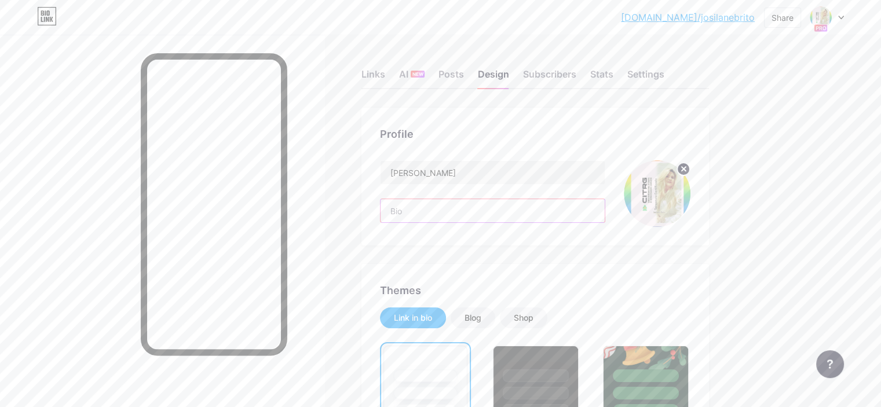
paste input "Tratamento terapêutico de saúde mental: Depressão, Ansiedade, Fobias, Traumas, …"
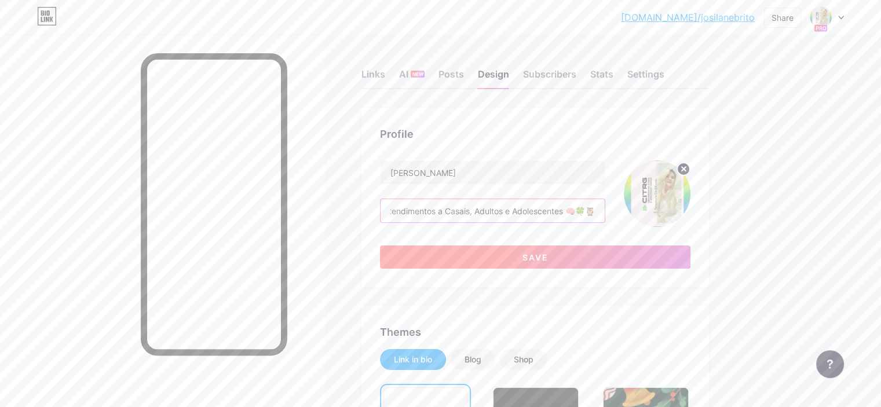
type input "Tratamento terapêutico de saúde mental: Depressão, Ansiedade, Fobias, Traumas, …"
click at [584, 251] on button "Save" at bounding box center [535, 256] width 310 height 23
